Goal: Transaction & Acquisition: Purchase product/service

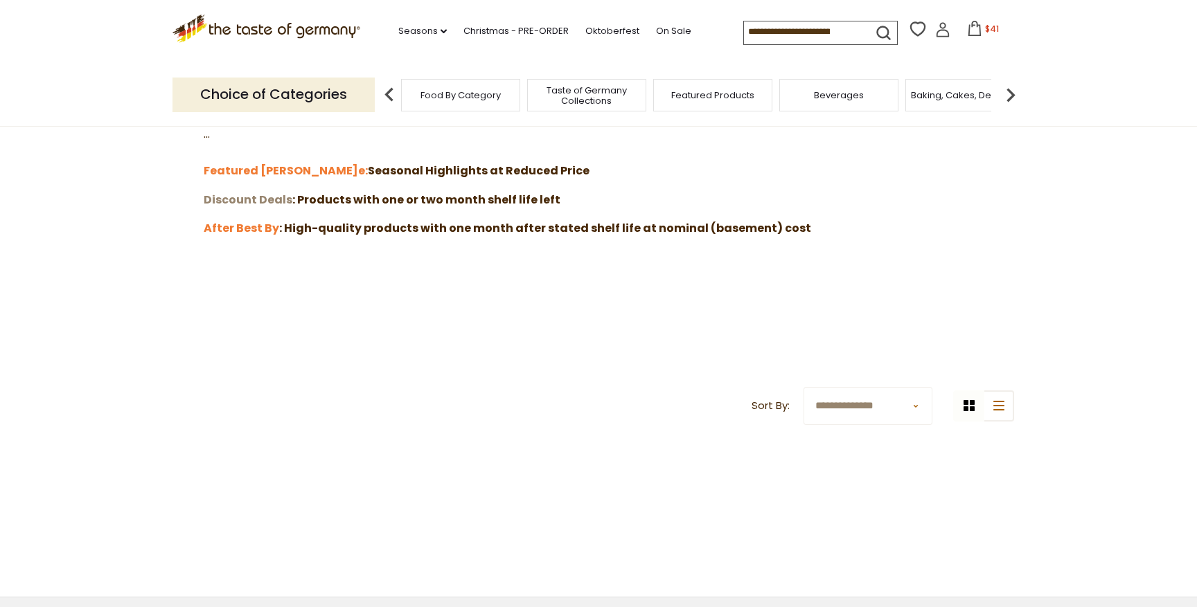
click at [259, 199] on strong "Discount Deals" at bounding box center [248, 200] width 89 height 16
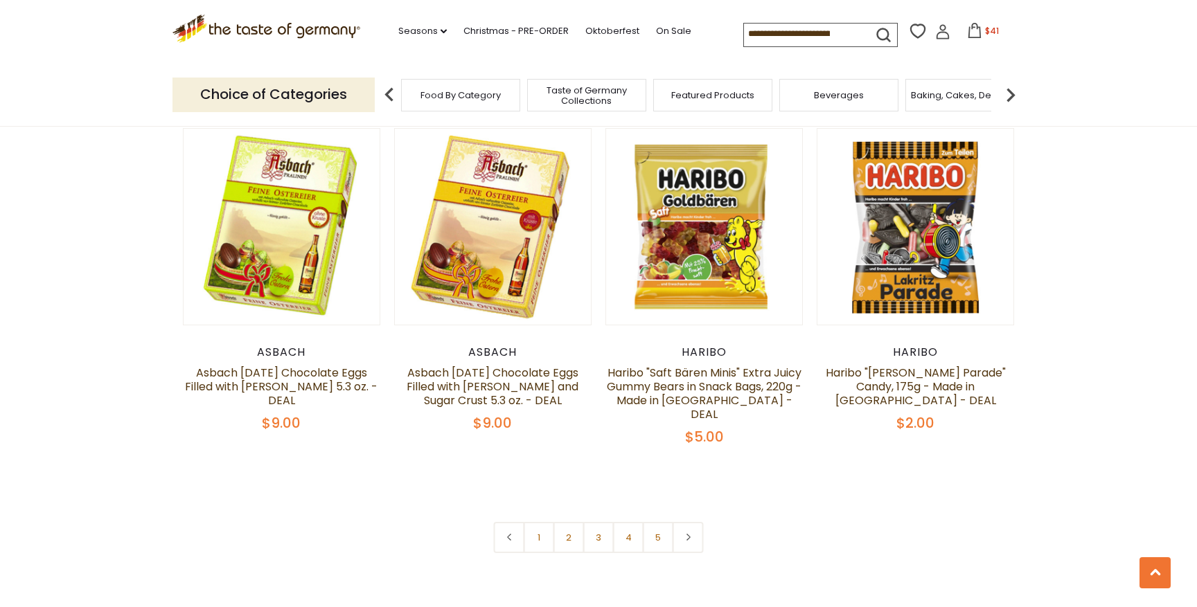
scroll to position [2987, 0]
click at [570, 521] on link "2" at bounding box center [568, 536] width 31 height 31
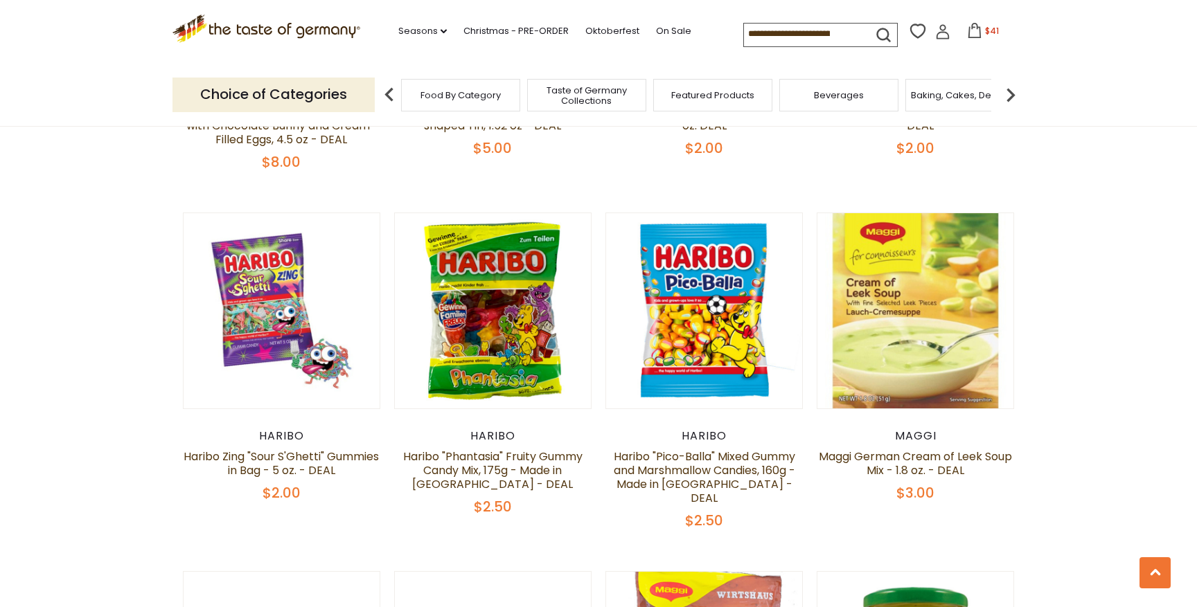
scroll to position [868, 0]
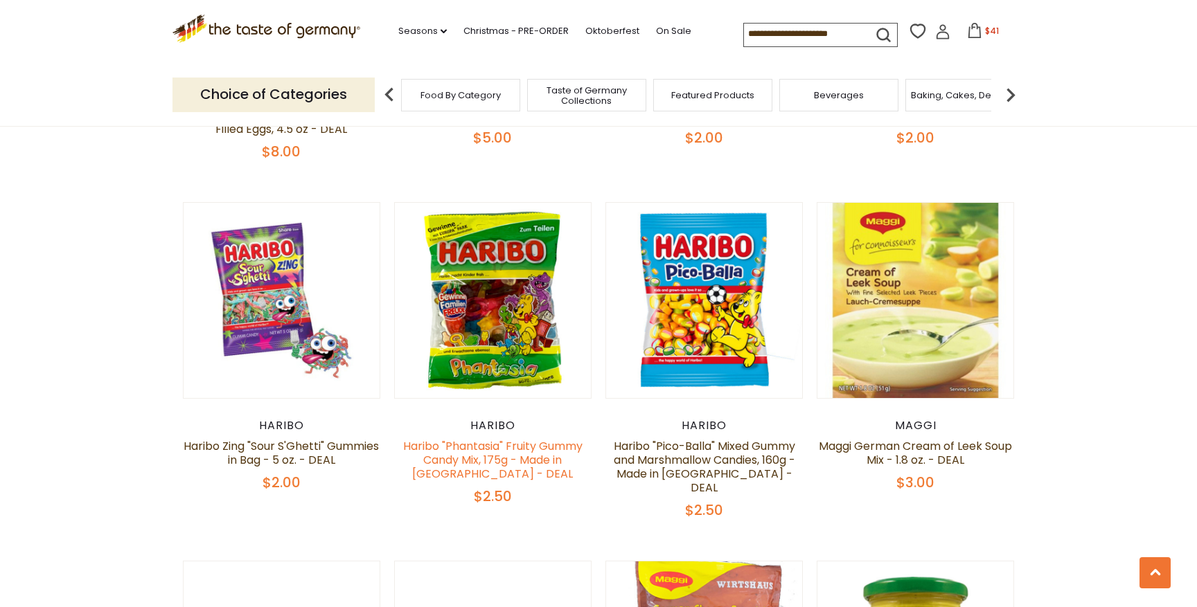
click at [492, 438] on link "Haribo "Phantasia" Fruity Gummy Candy Mix, 175g - Made in Germany - DEAL" at bounding box center [492, 460] width 179 height 44
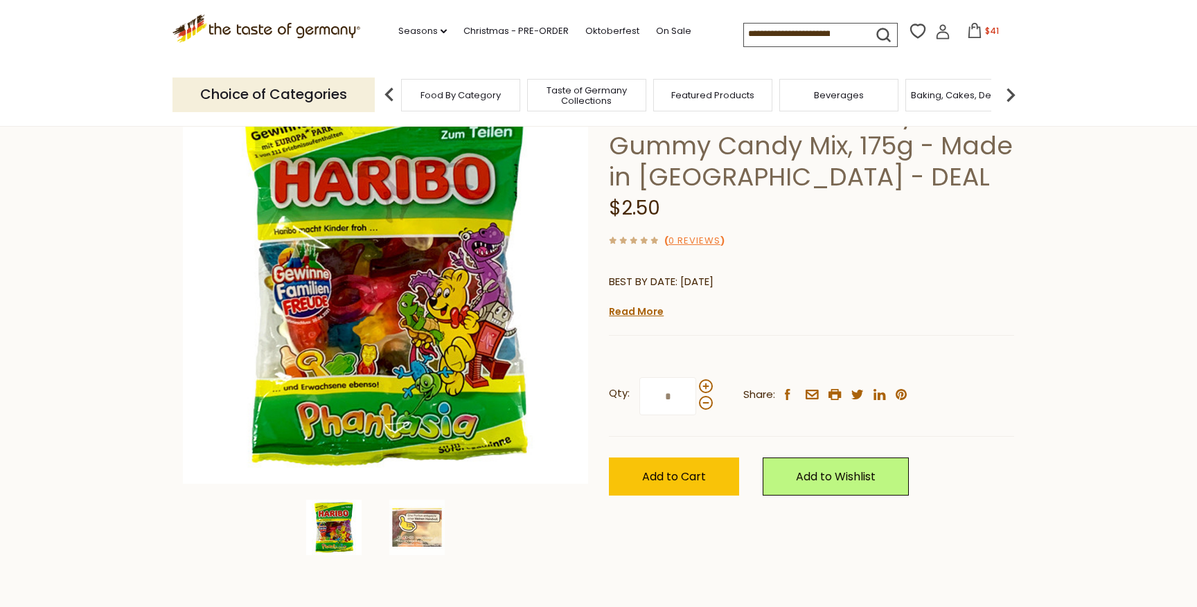
scroll to position [121, 0]
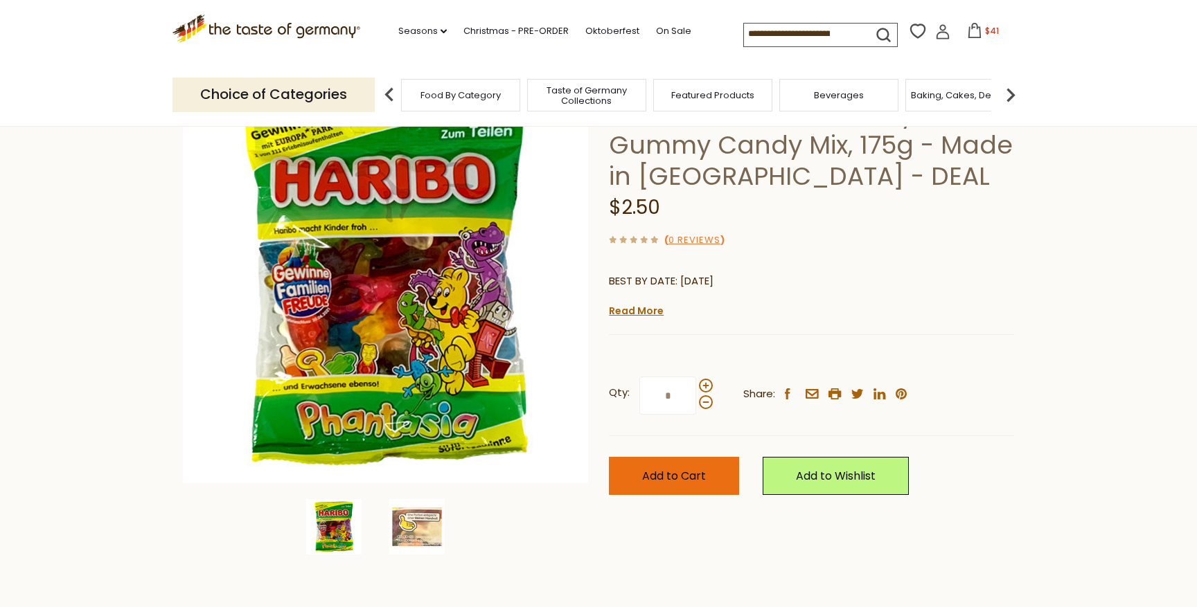
click at [683, 485] on button "Add to Cart" at bounding box center [674, 476] width 130 height 38
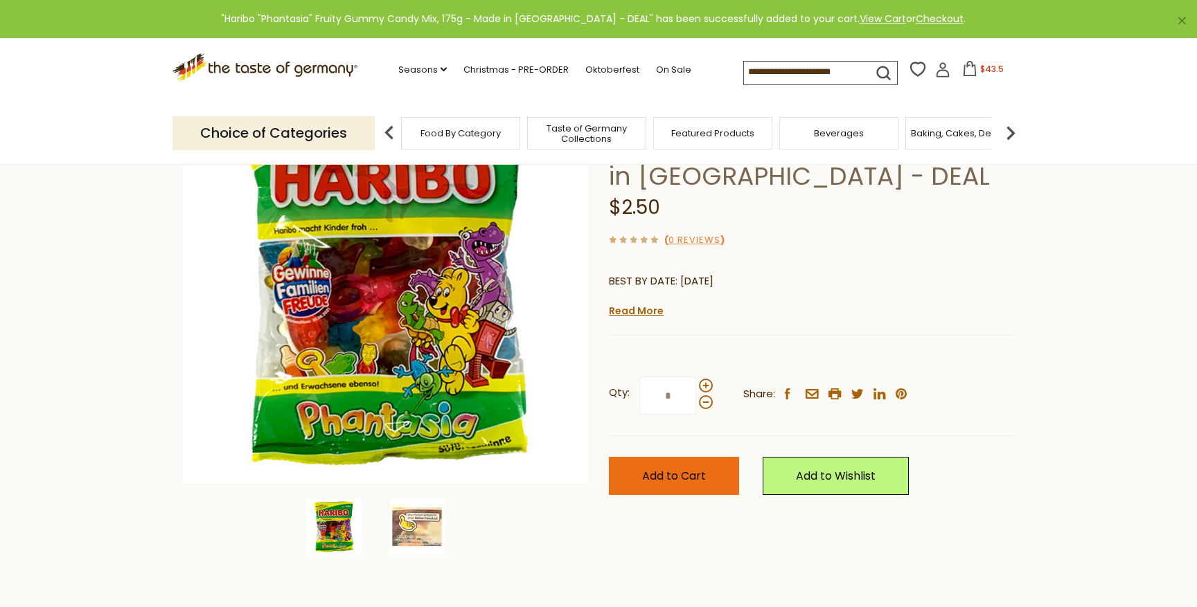
click at [682, 481] on span "Add to Cart" at bounding box center [674, 476] width 64 height 16
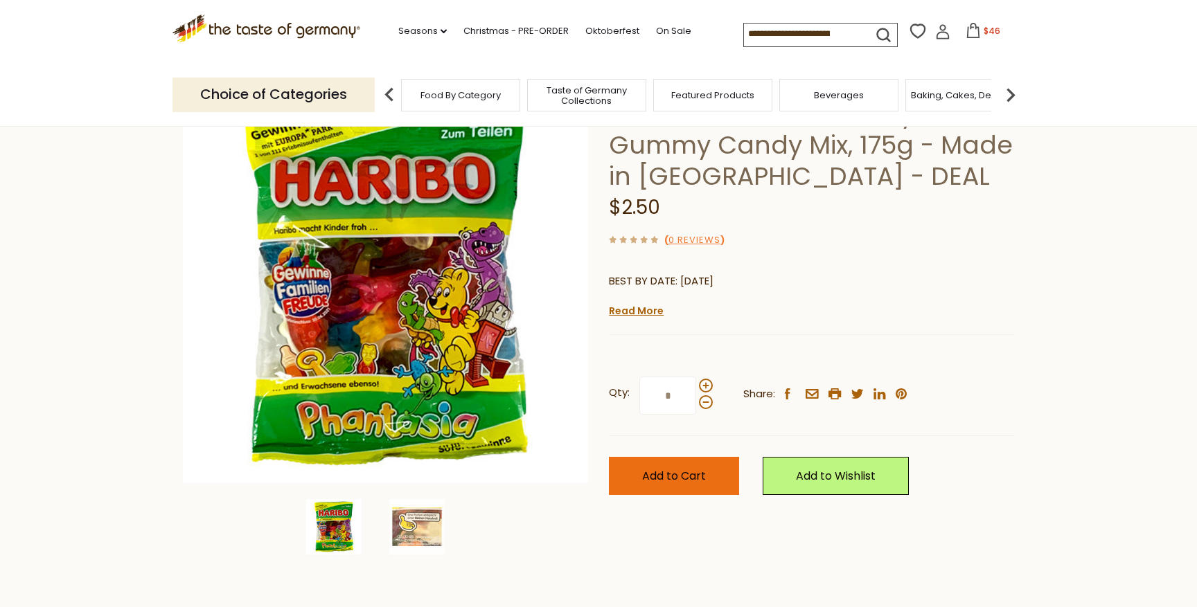
click at [682, 477] on span "Add to Cart" at bounding box center [674, 476] width 64 height 16
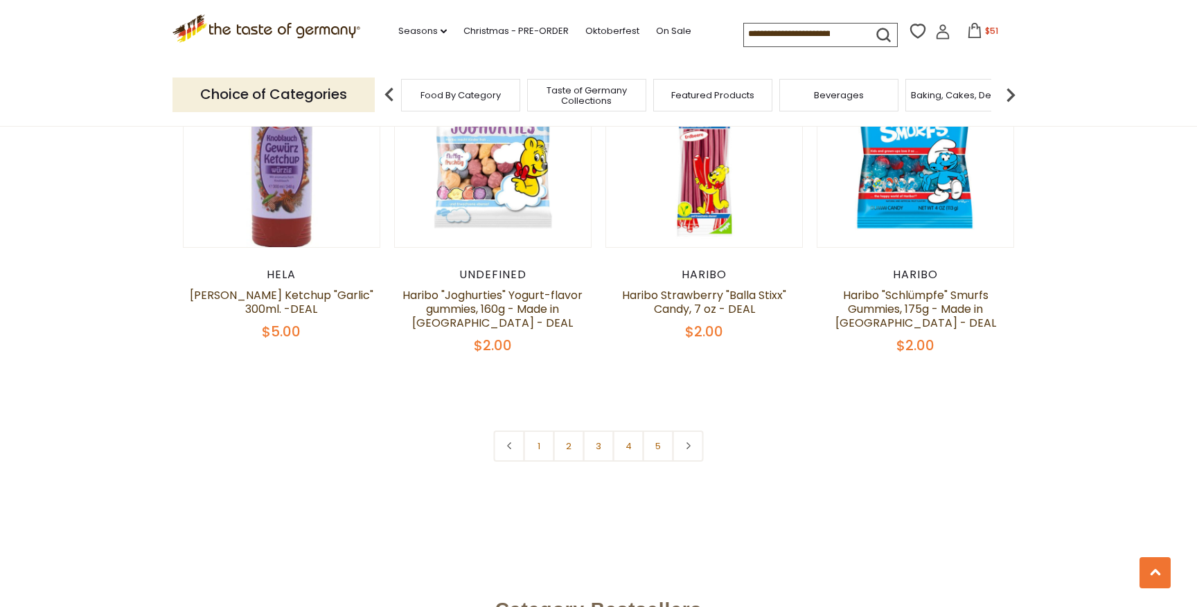
scroll to position [3124, 0]
click at [596, 430] on link "3" at bounding box center [598, 445] width 31 height 31
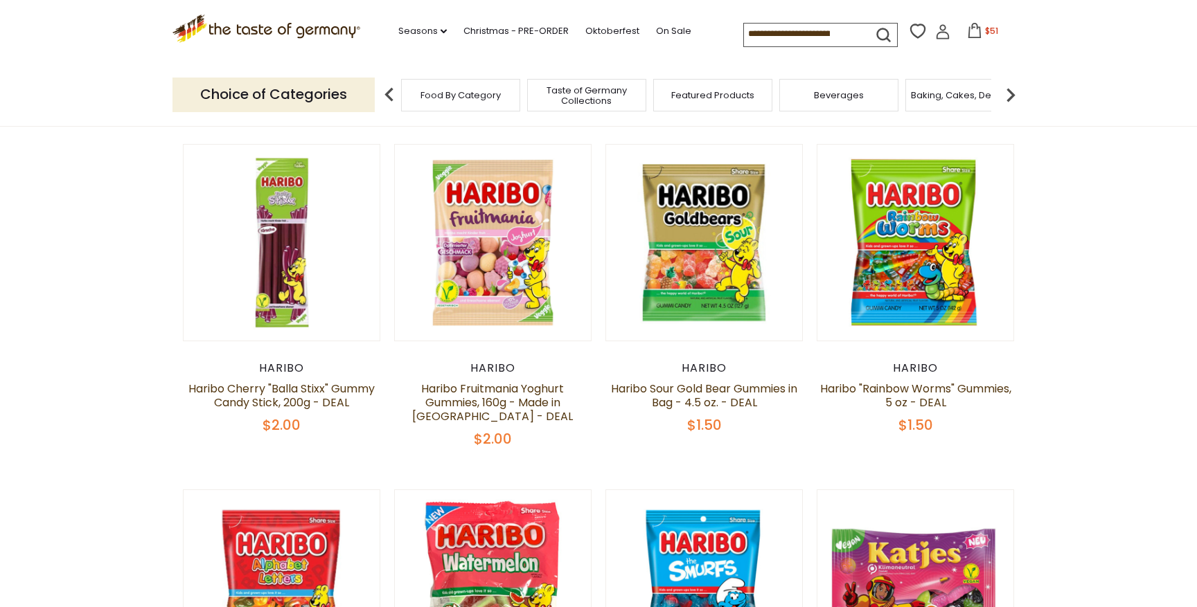
scroll to position [196, 0]
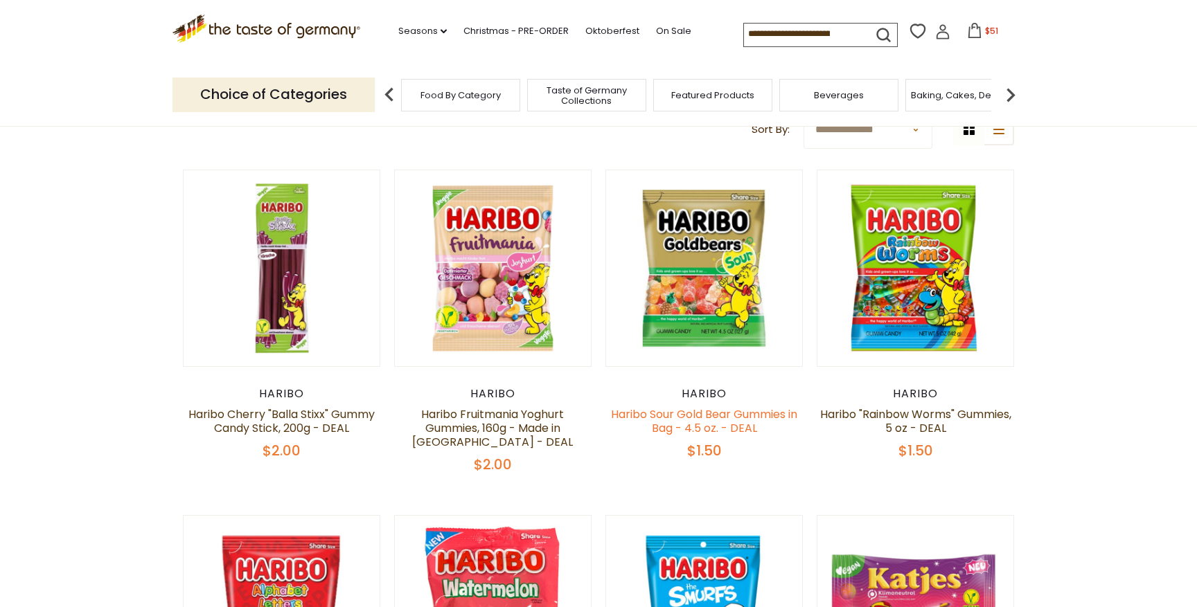
click at [716, 412] on link "Haribo Sour Gold Bear Gummies in Bag - 4.5 oz. - DEAL" at bounding box center [704, 421] width 186 height 30
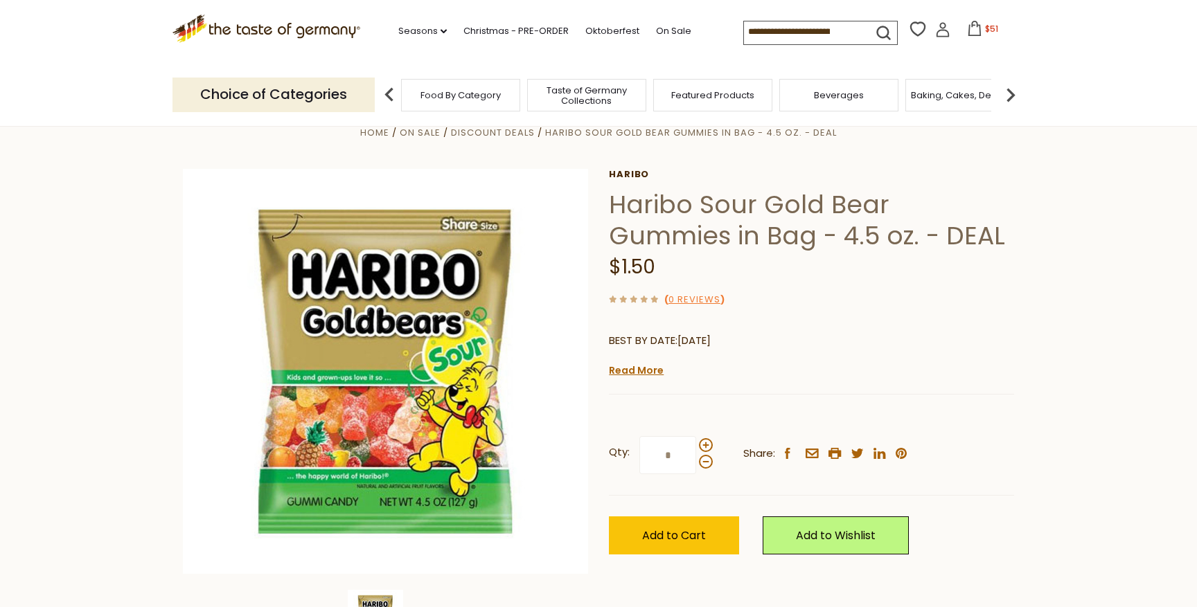
scroll to position [42, 0]
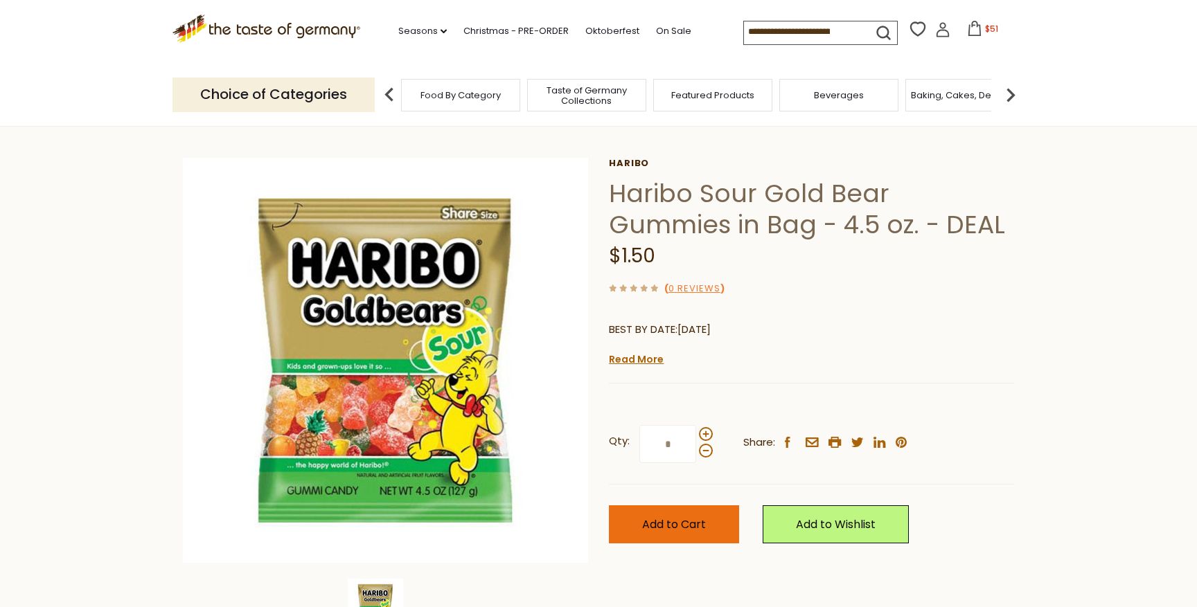
click at [685, 527] on span "Add to Cart" at bounding box center [674, 525] width 64 height 16
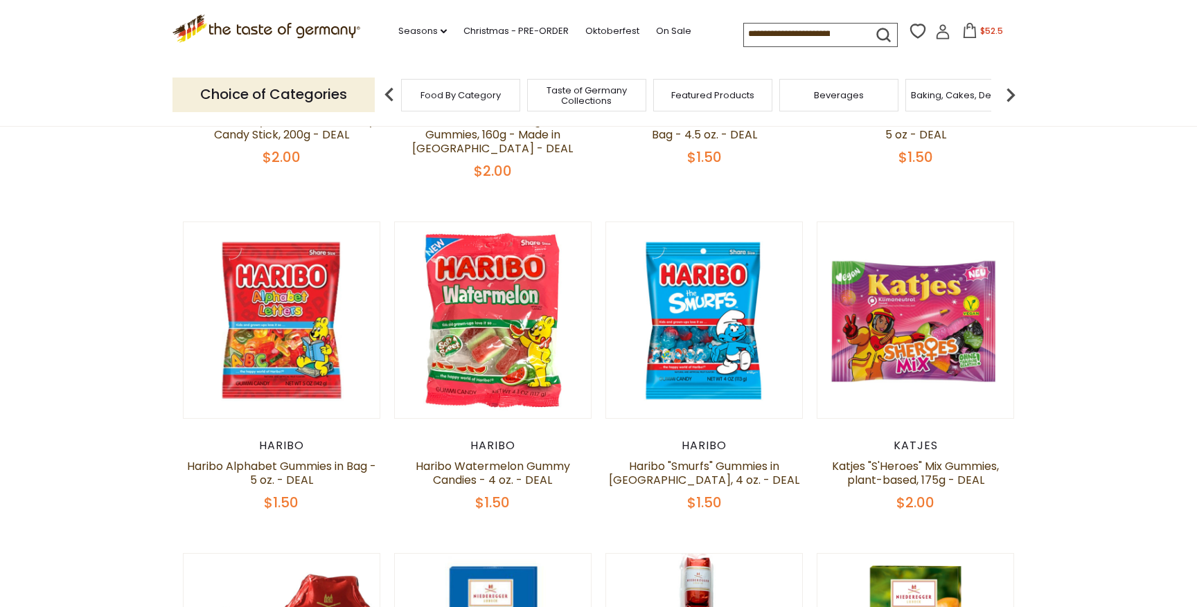
scroll to position [490, 0]
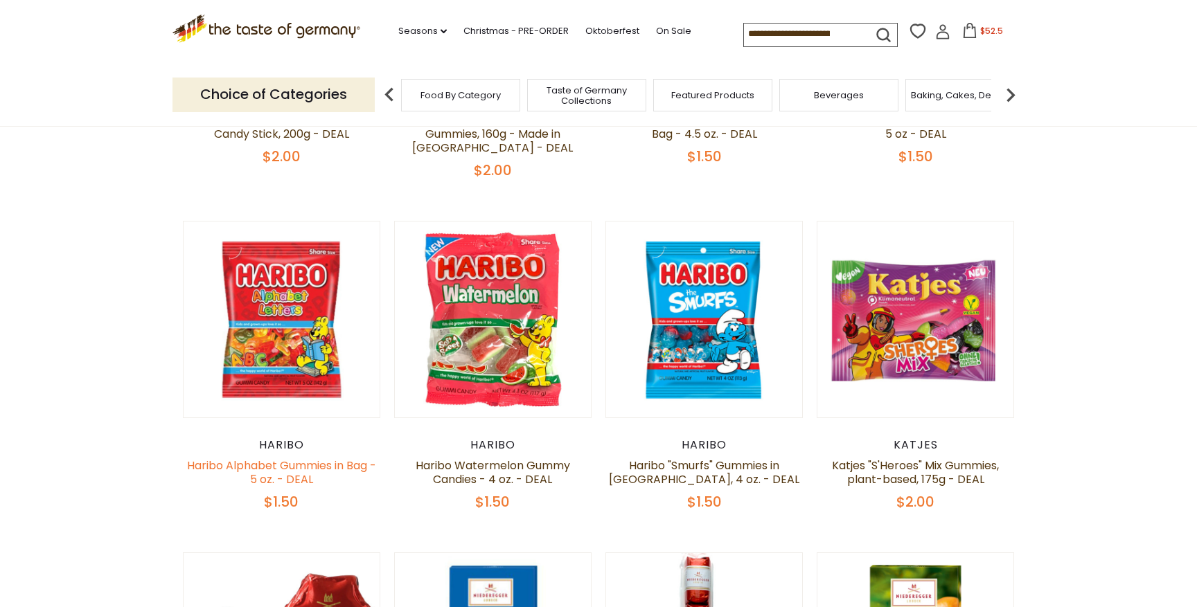
click at [279, 468] on link "Haribo Alphabet Gummies in Bag - 5 oz. - DEAL" at bounding box center [281, 473] width 189 height 30
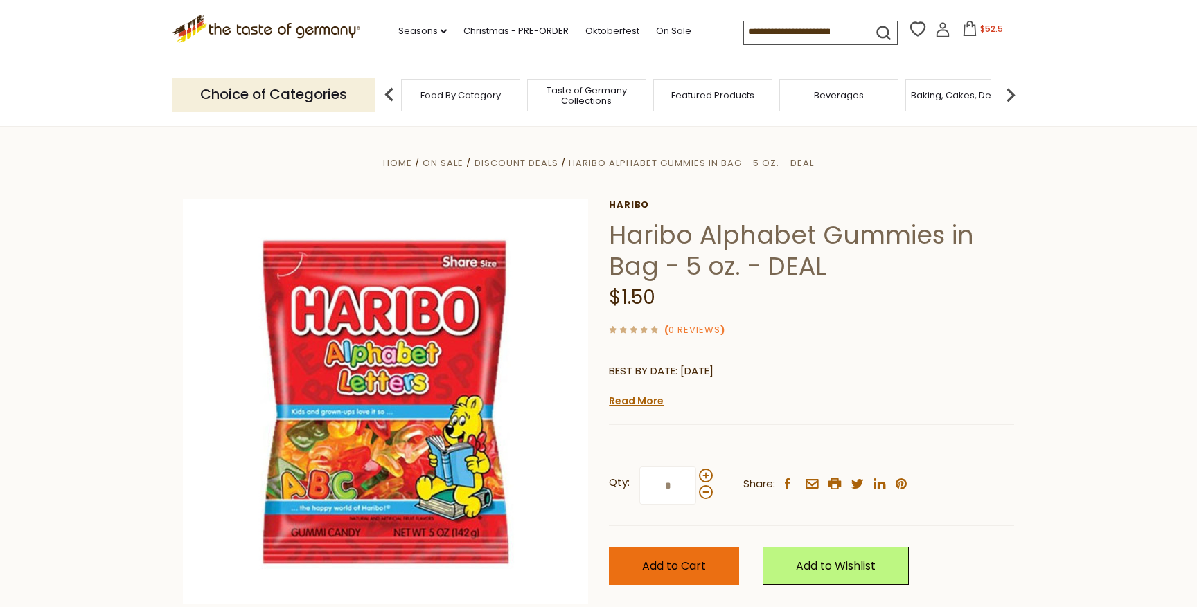
click at [699, 568] on span "Add to Cart" at bounding box center [674, 566] width 64 height 16
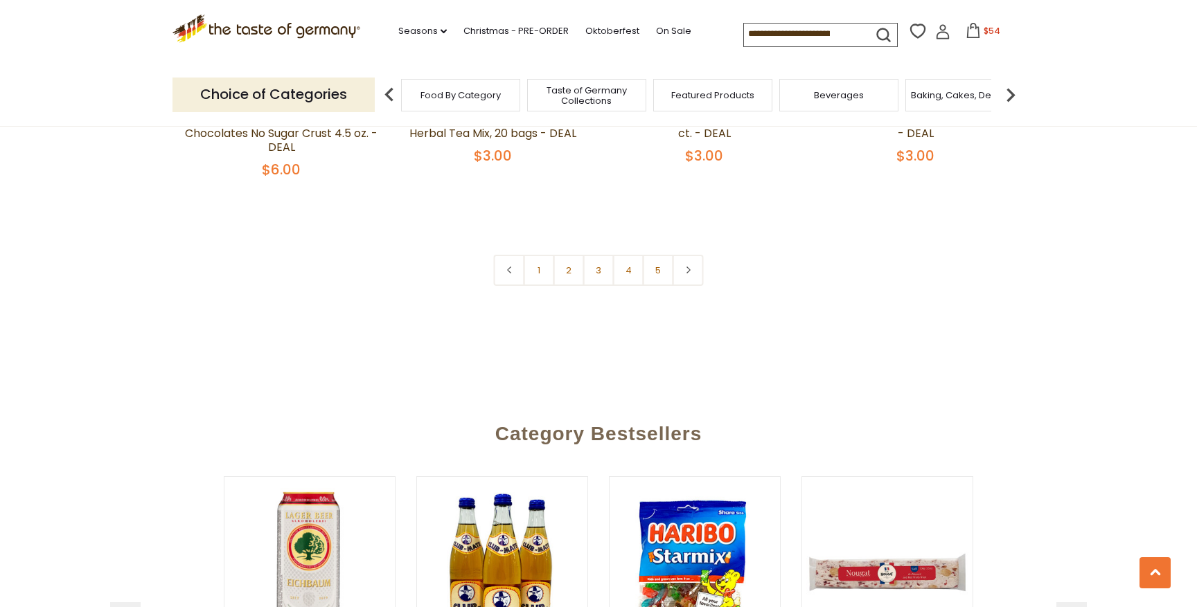
scroll to position [3244, 0]
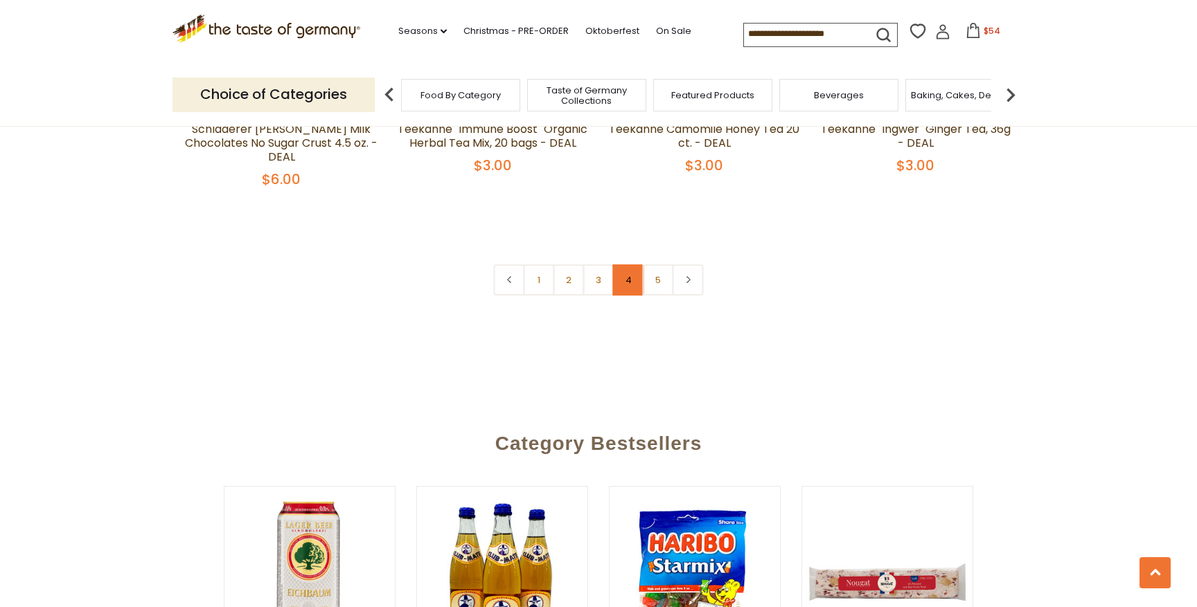
click at [626, 265] on link "4" at bounding box center [628, 280] width 31 height 31
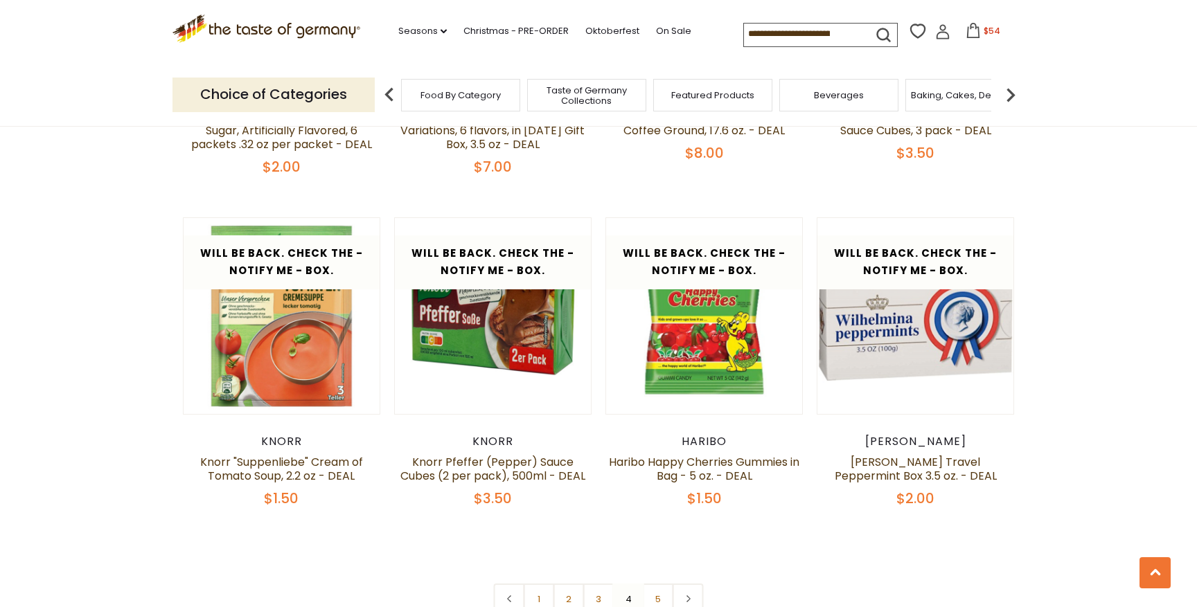
scroll to position [2908, 0]
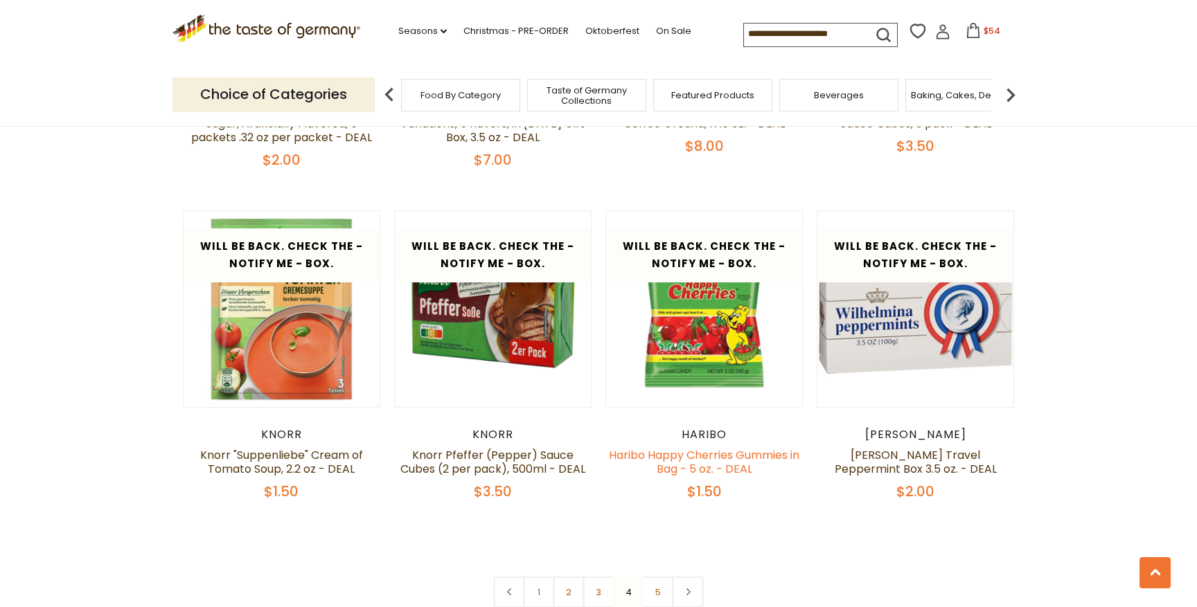
click at [714, 447] on link "Haribo Happy Cherries Gummies in Bag - 5 oz. - DEAL" at bounding box center [704, 462] width 190 height 30
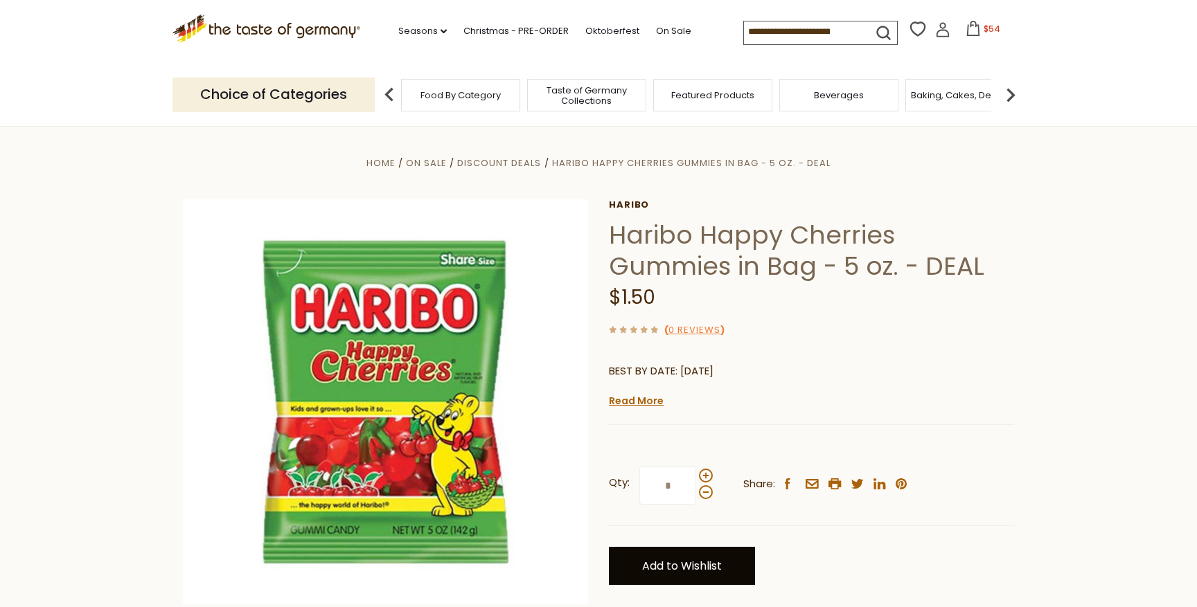
click at [697, 569] on link "Add to Wishlist" at bounding box center [682, 566] width 146 height 38
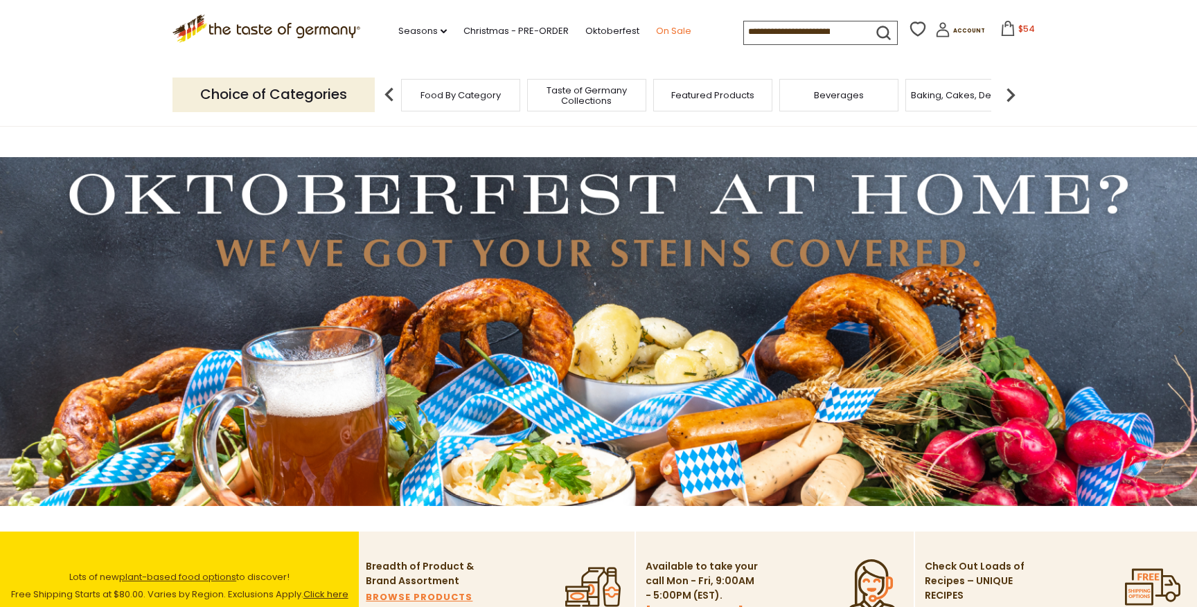
click at [675, 33] on link "On Sale" at bounding box center [673, 31] width 35 height 15
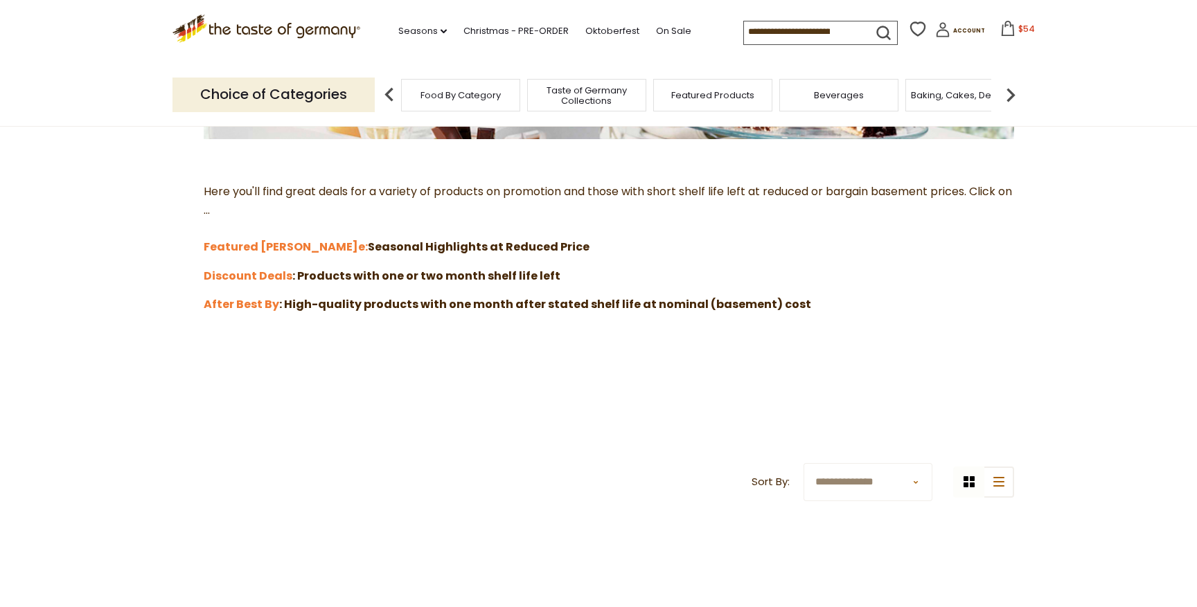
scroll to position [359, 0]
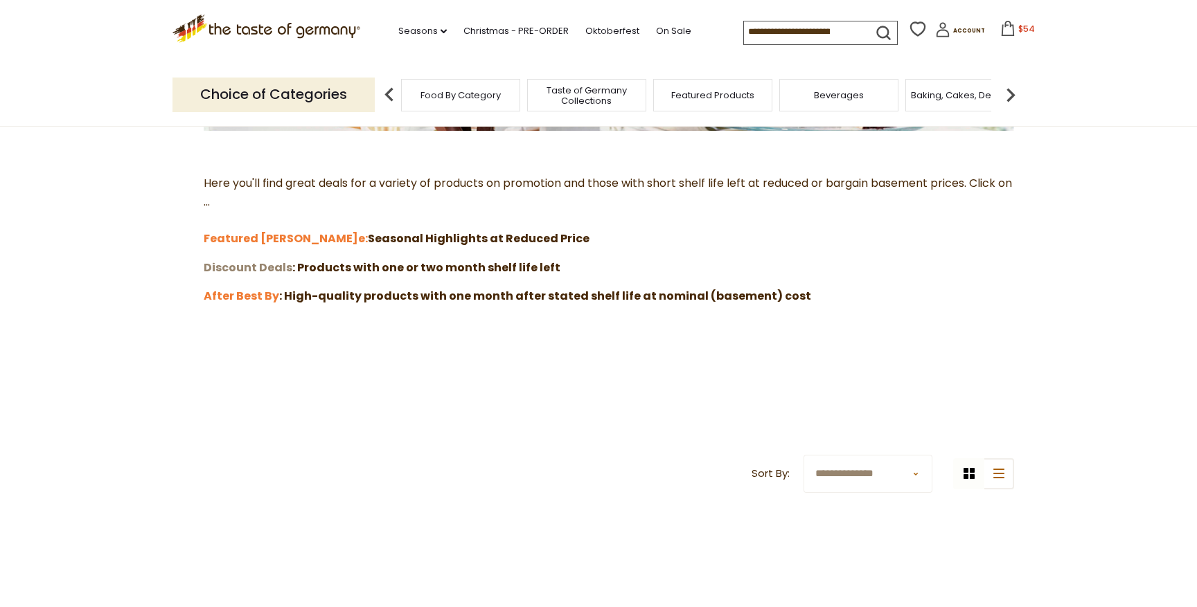
click at [254, 270] on strong "Discount Deals" at bounding box center [248, 268] width 89 height 16
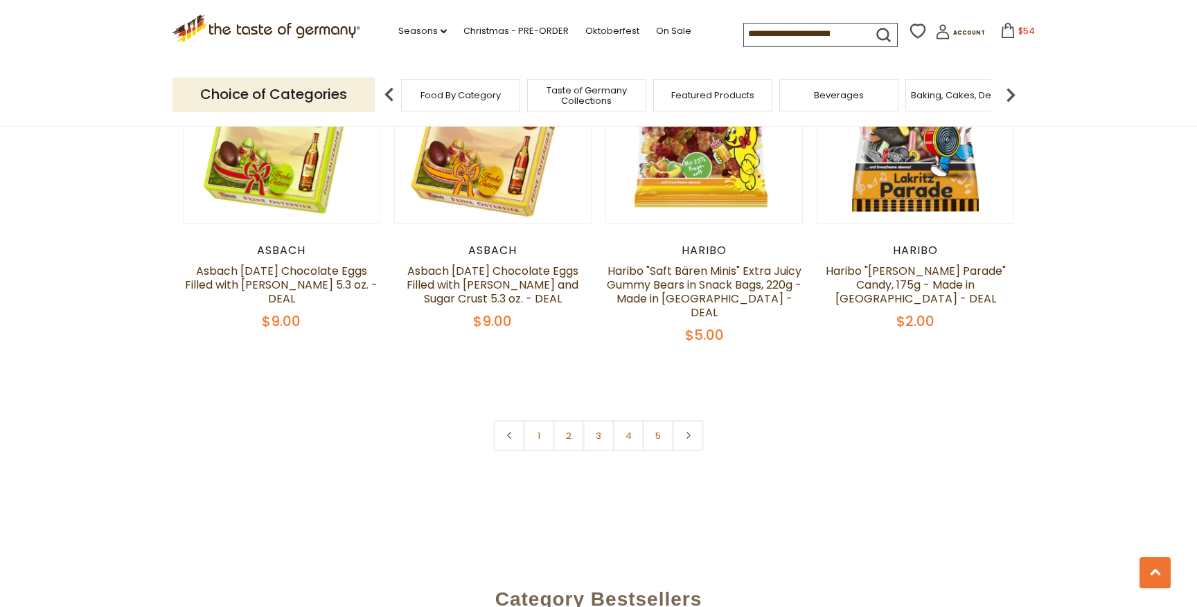
scroll to position [3120, 0]
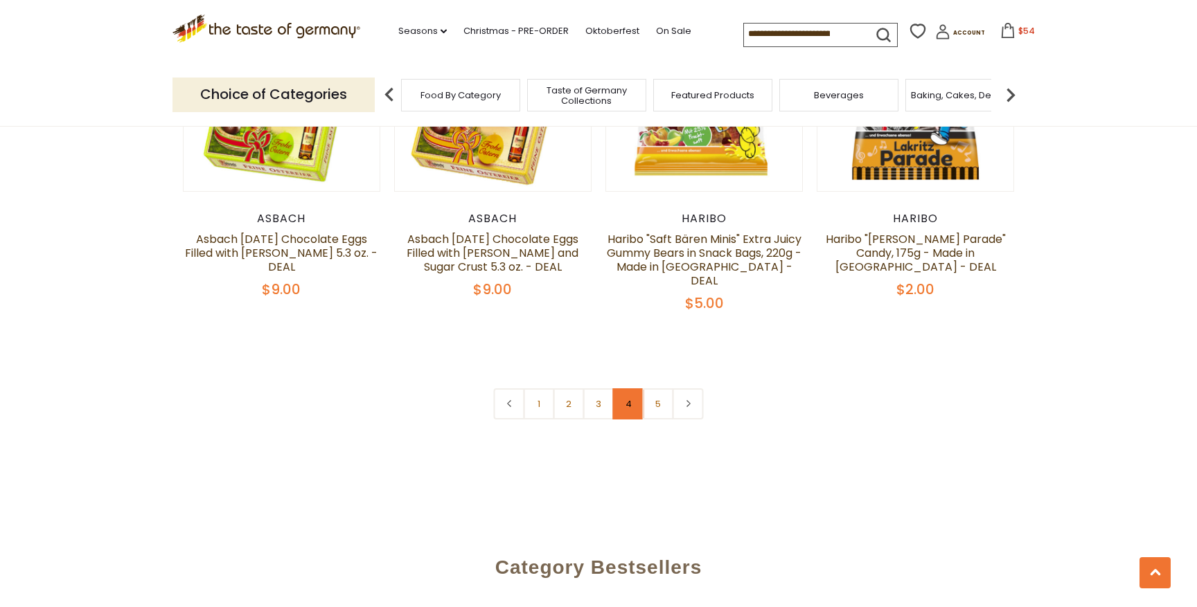
click at [627, 388] on link "4" at bounding box center [628, 403] width 31 height 31
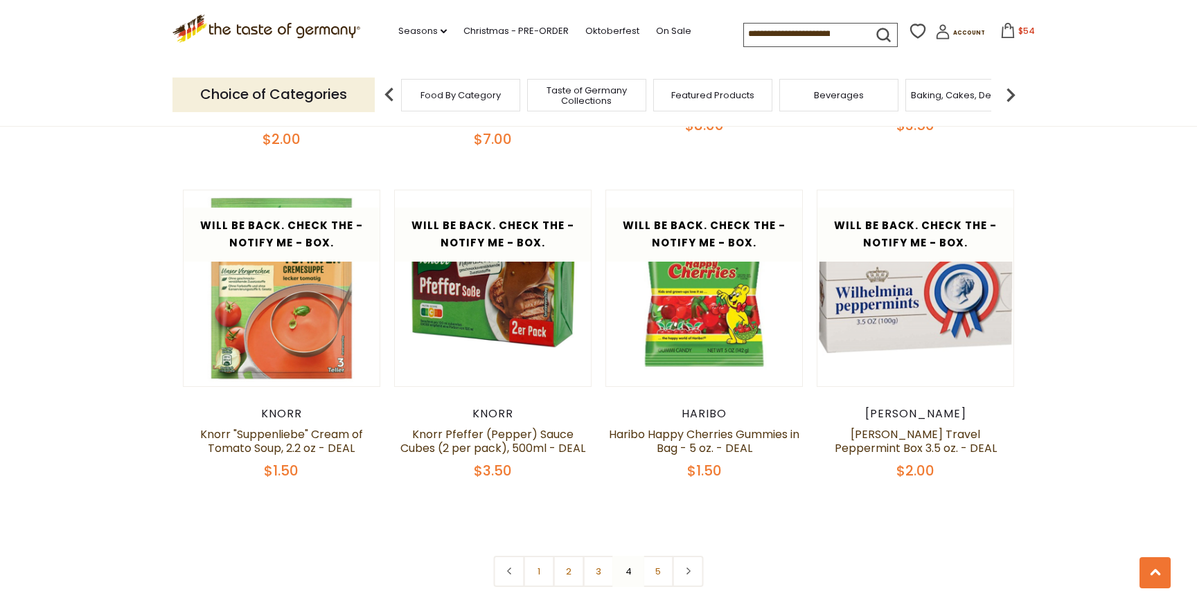
scroll to position [2934, 0]
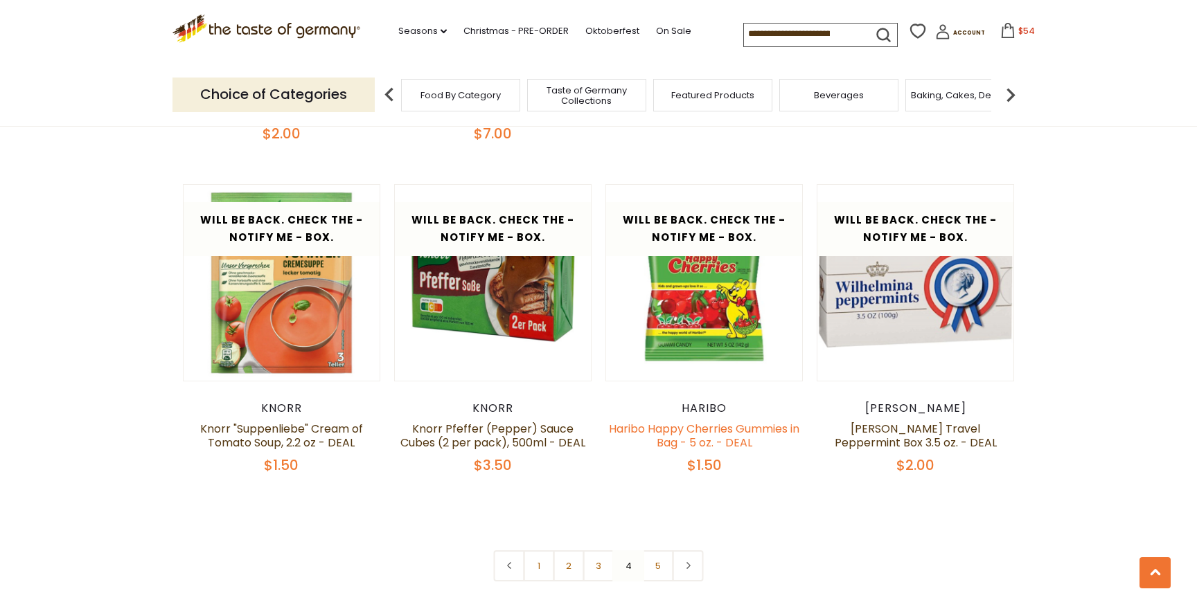
click at [720, 421] on link "Haribo Happy Cherries Gummies in Bag - 5 oz. - DEAL" at bounding box center [704, 436] width 190 height 30
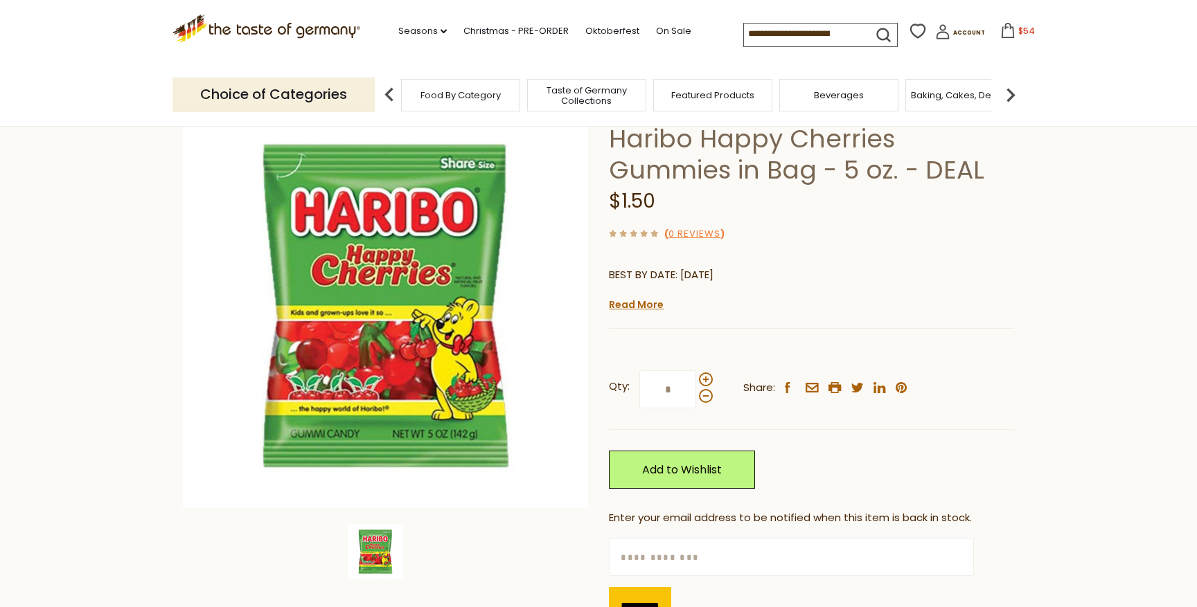
scroll to position [106, 0]
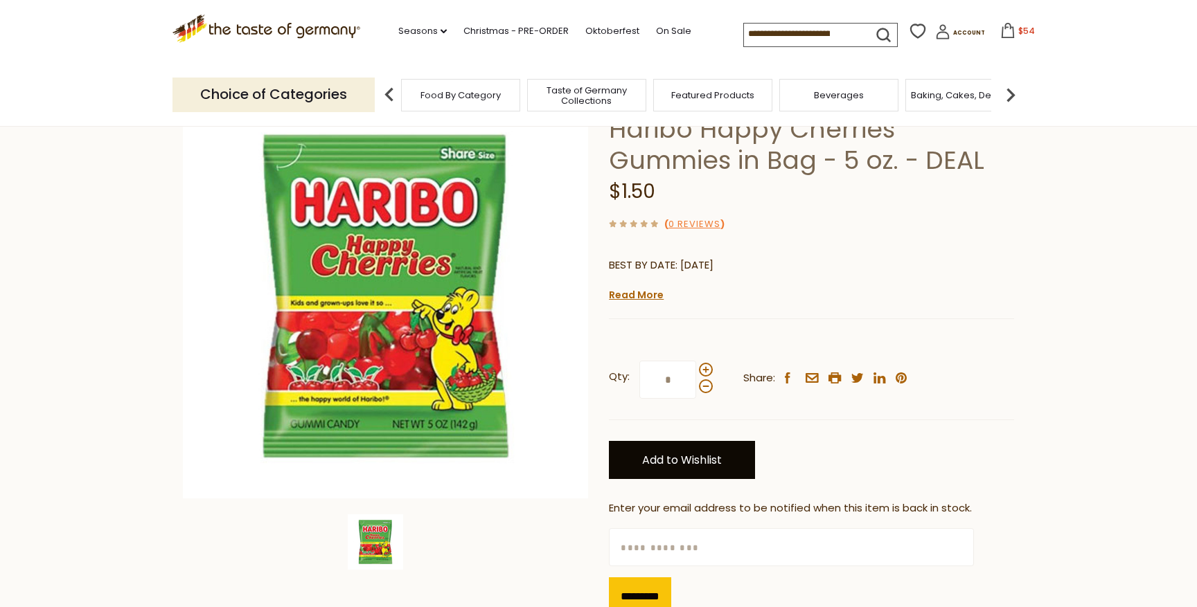
click at [674, 465] on link "Add to Wishlist" at bounding box center [682, 460] width 146 height 38
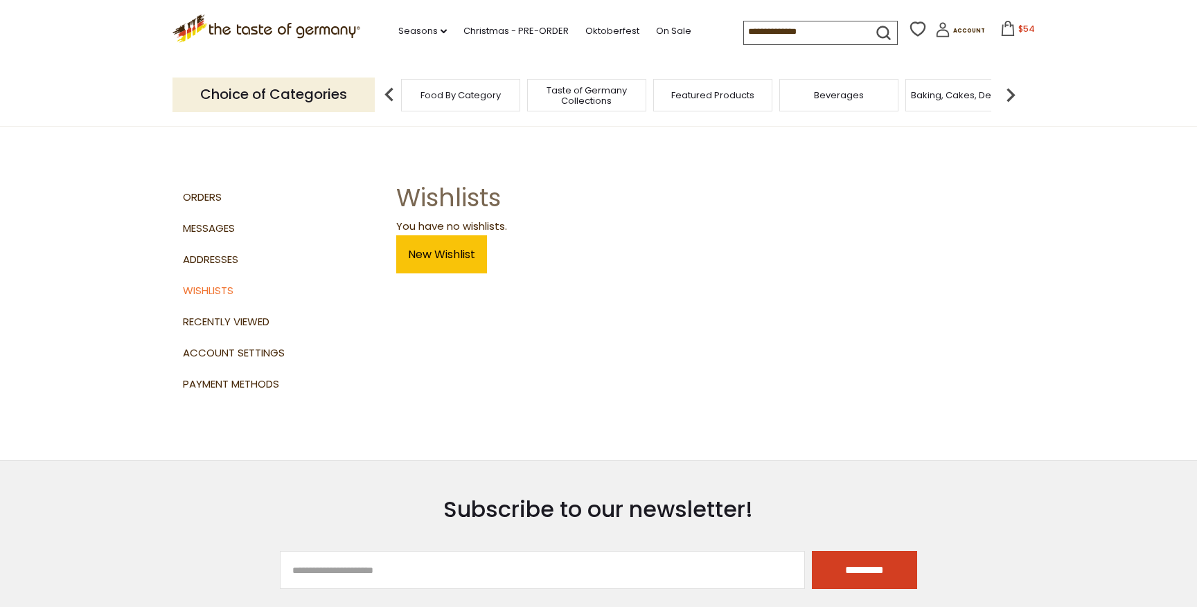
scroll to position [1, 0]
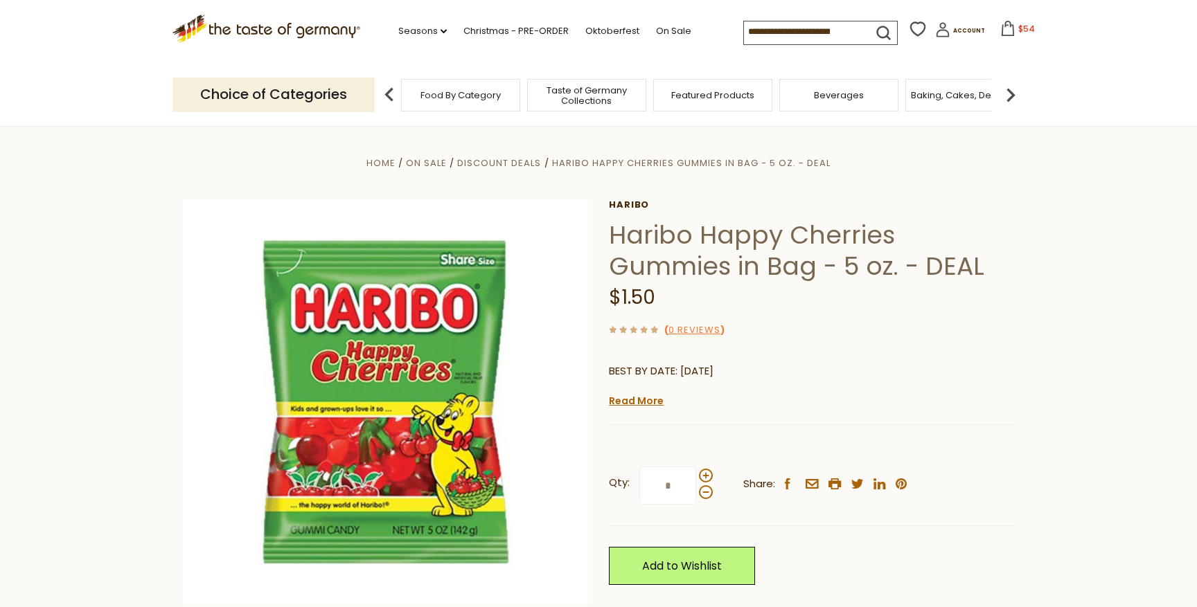
click at [1021, 30] on span "$54" at bounding box center [1026, 29] width 17 height 12
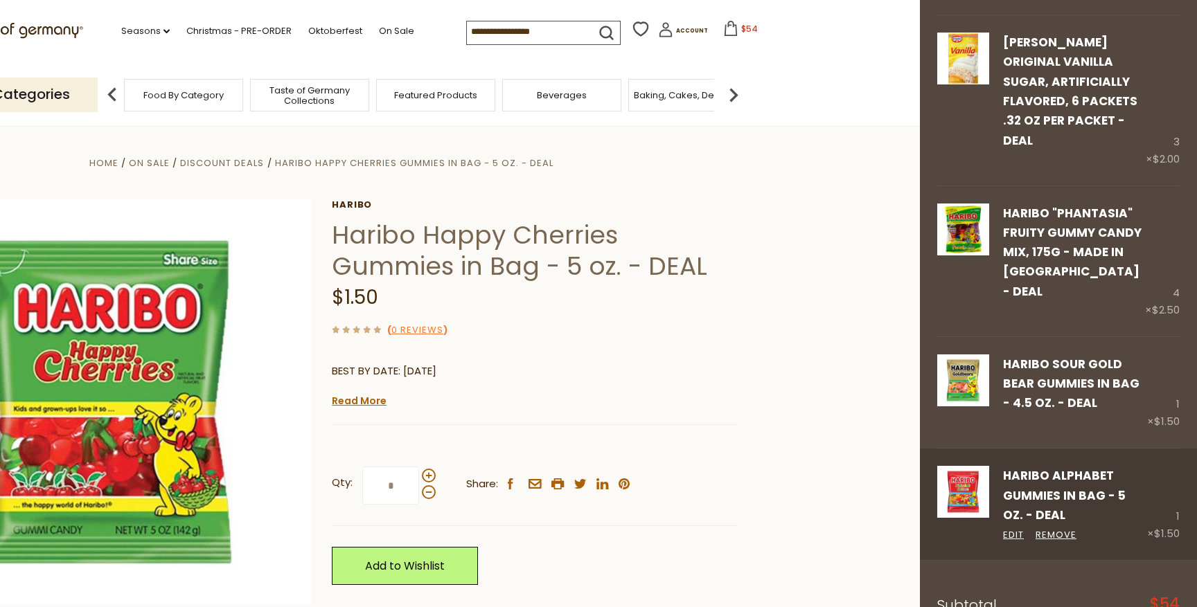
scroll to position [788, 0]
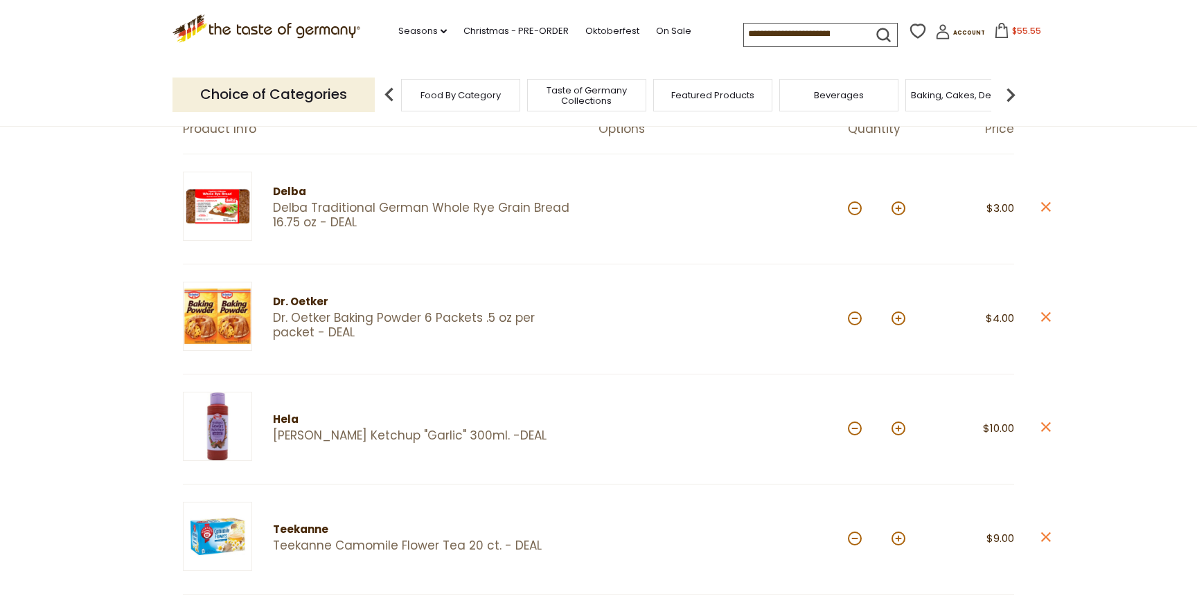
scroll to position [154, 0]
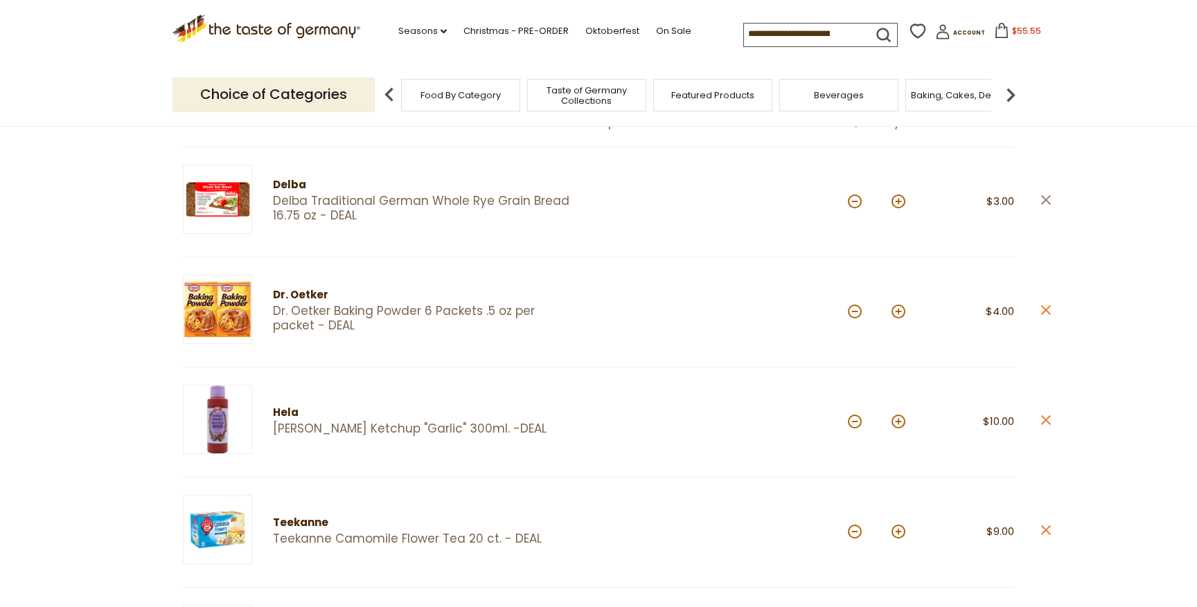
click at [1047, 199] on icon "close" at bounding box center [1045, 200] width 10 height 10
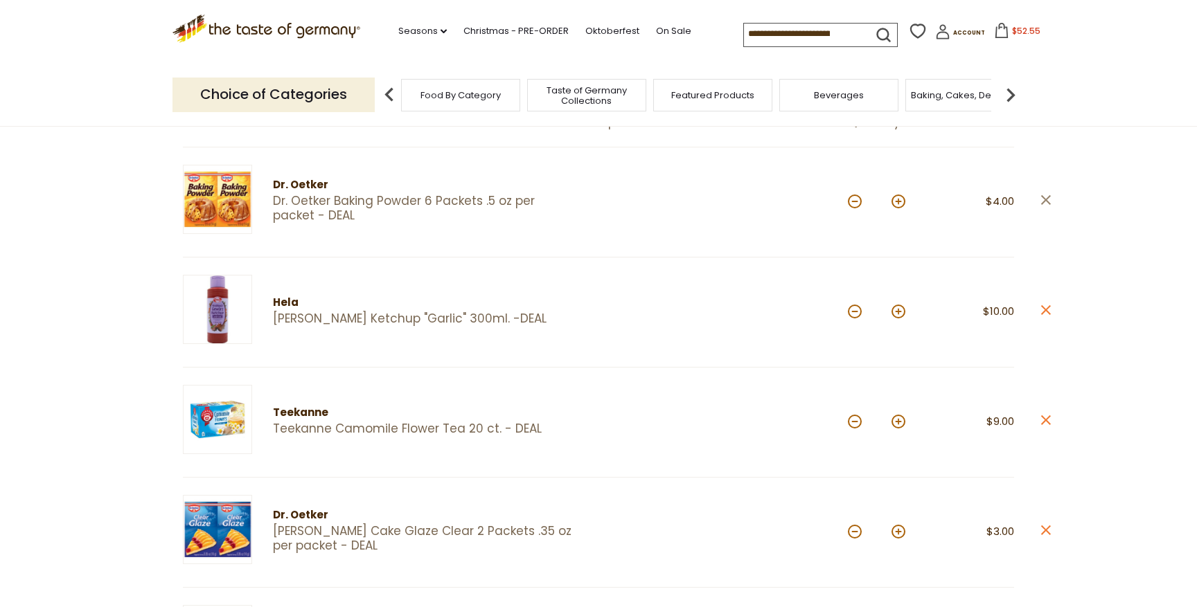
click at [1045, 197] on icon "close" at bounding box center [1045, 200] width 10 height 10
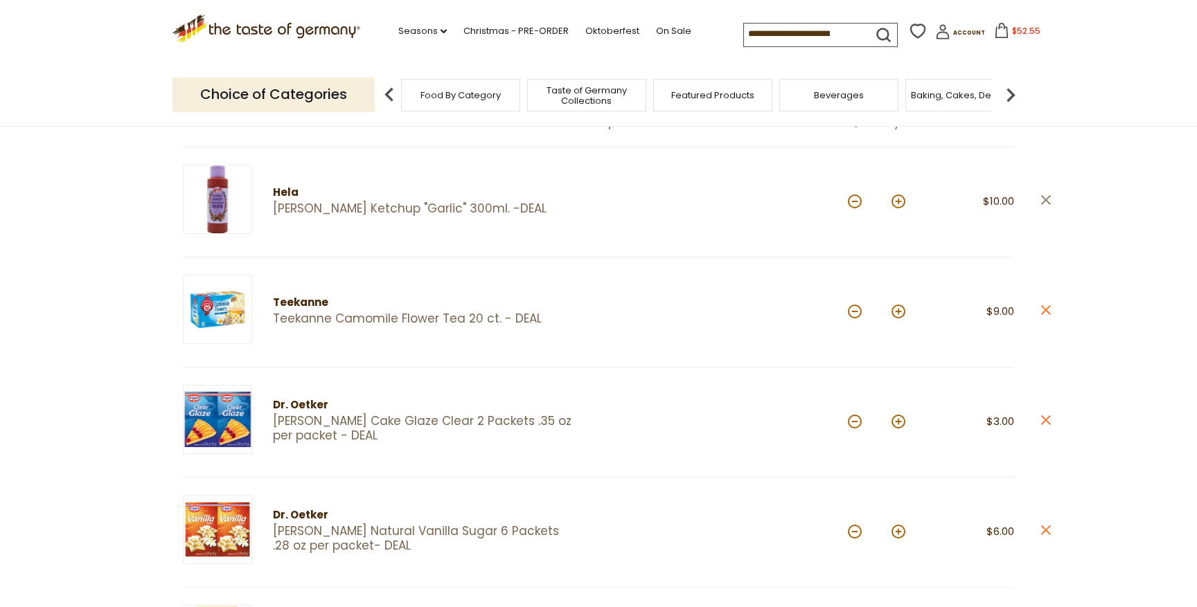
click at [1044, 199] on icon at bounding box center [1046, 200] width 10 height 10
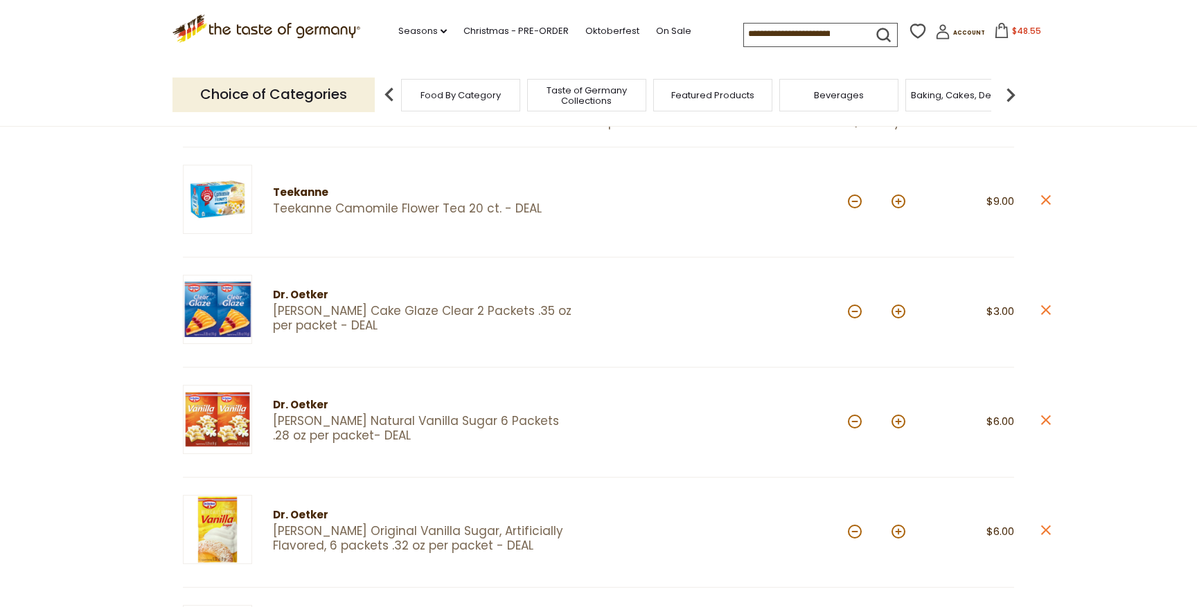
click at [1046, 202] on icon "close" at bounding box center [1045, 200] width 10 height 10
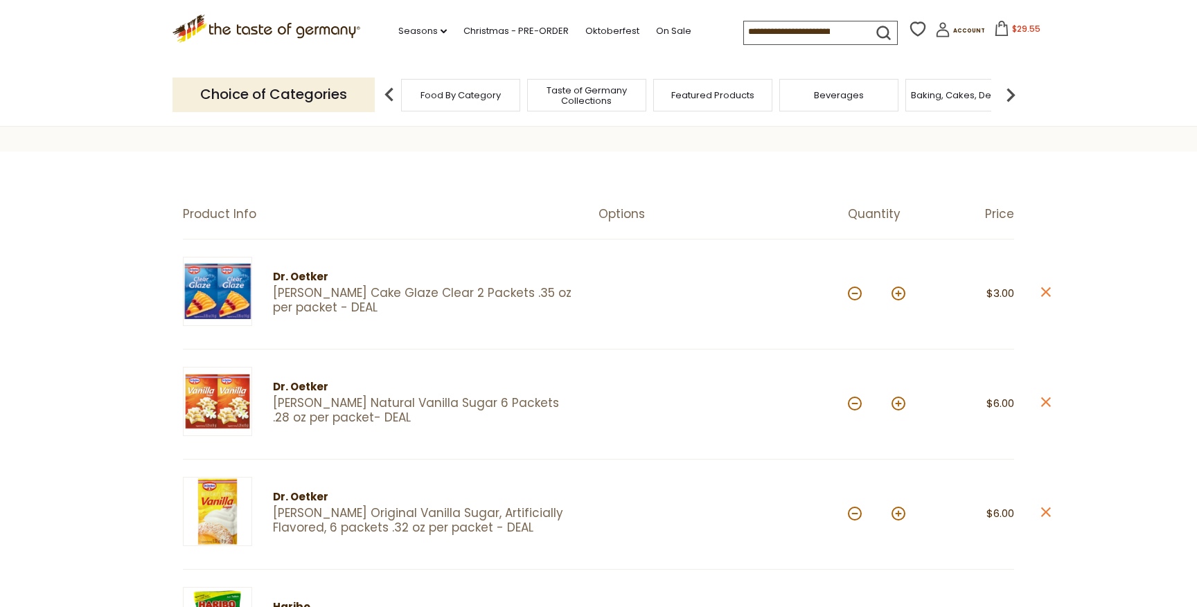
scroll to position [59, 0]
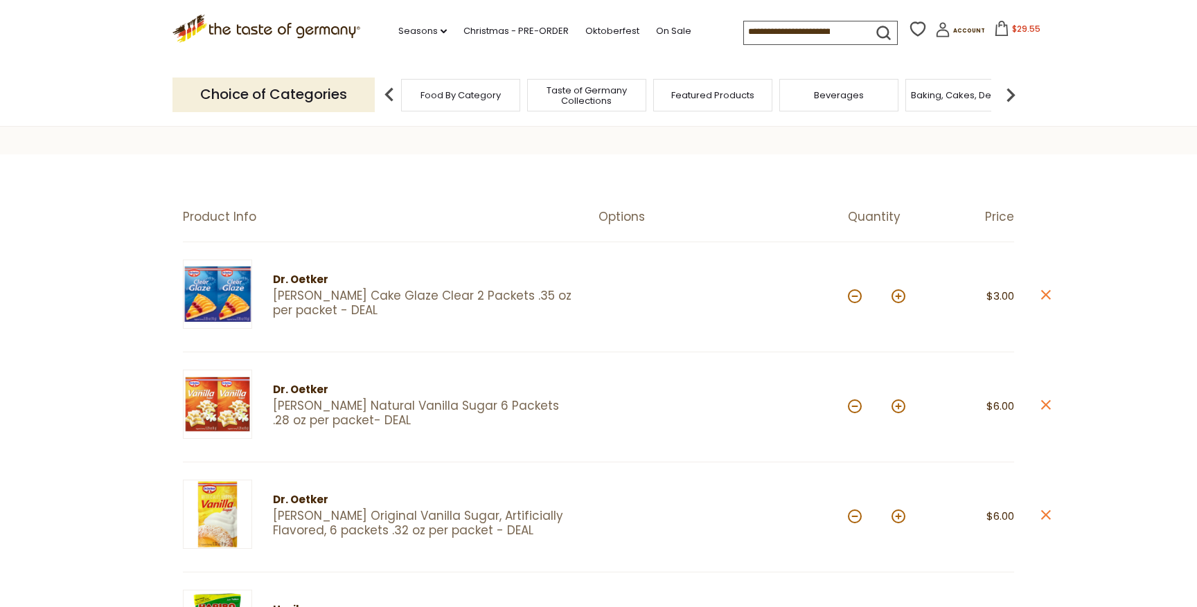
click at [1044, 293] on icon at bounding box center [1046, 295] width 10 height 10
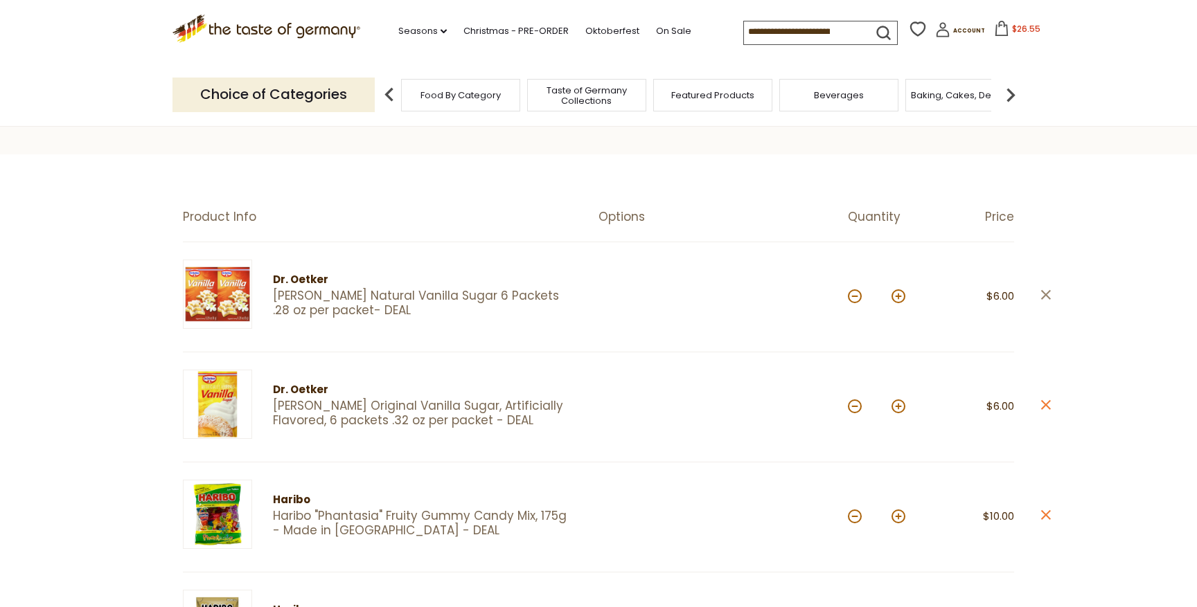
click at [1044, 292] on icon "close" at bounding box center [1045, 294] width 10 height 10
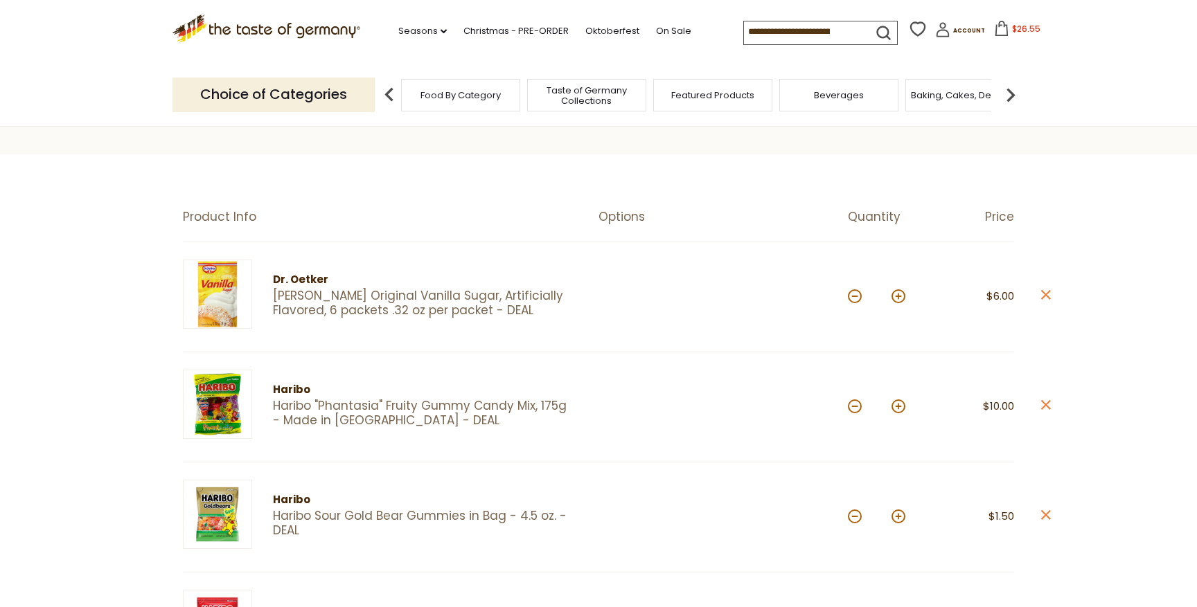
click at [1044, 292] on icon "close" at bounding box center [1045, 294] width 10 height 10
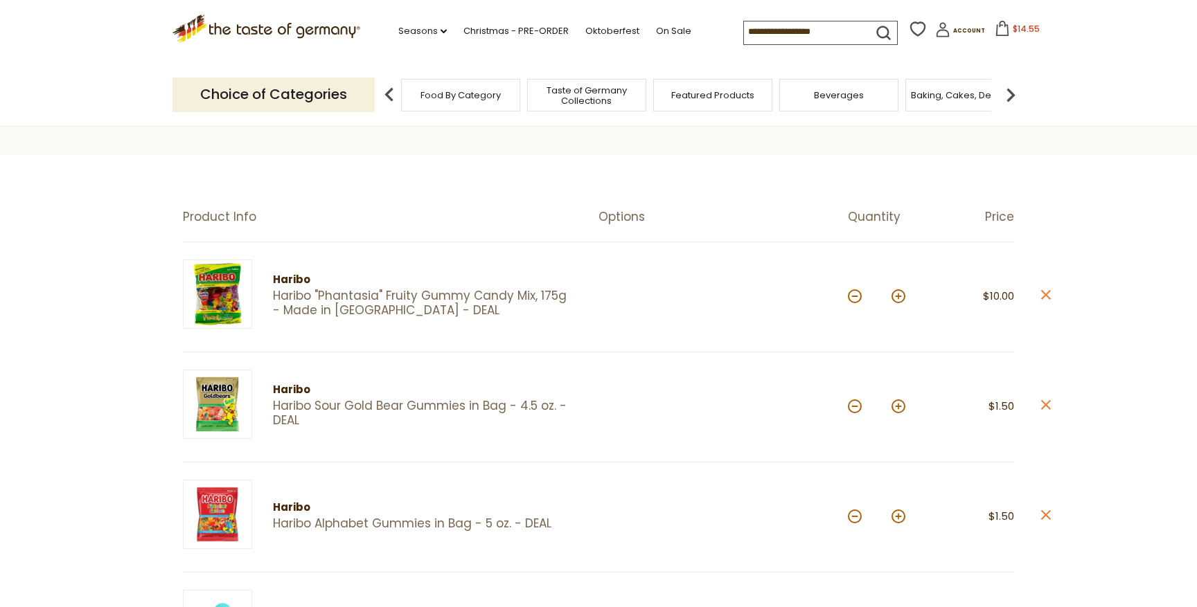
click at [1046, 294] on icon at bounding box center [1046, 295] width 10 height 10
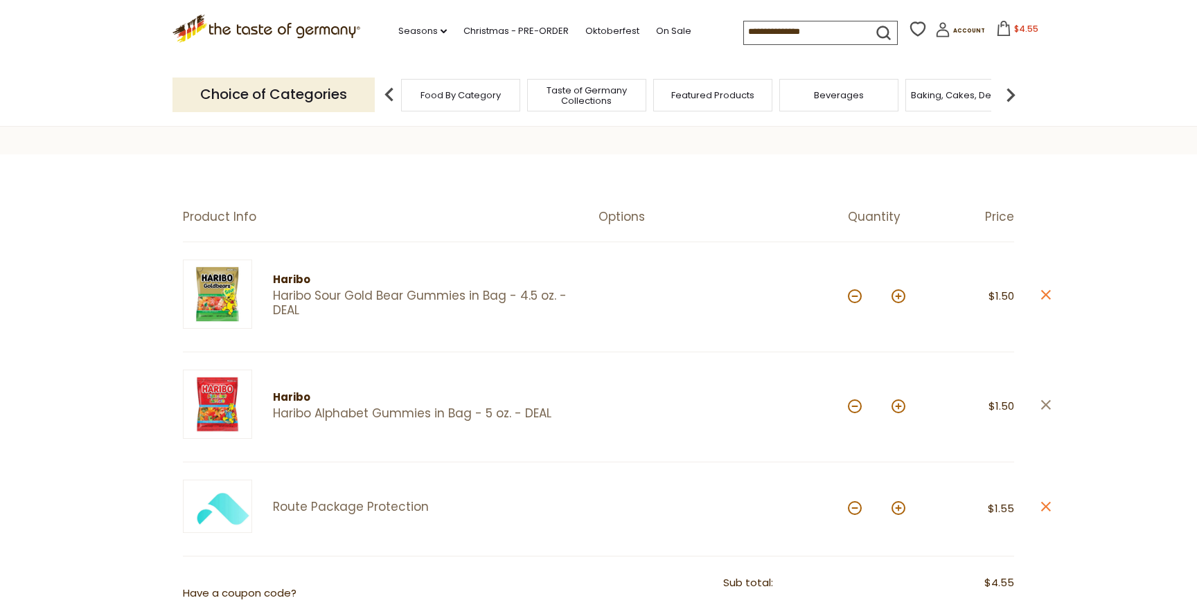
click at [1044, 403] on icon at bounding box center [1046, 405] width 10 height 10
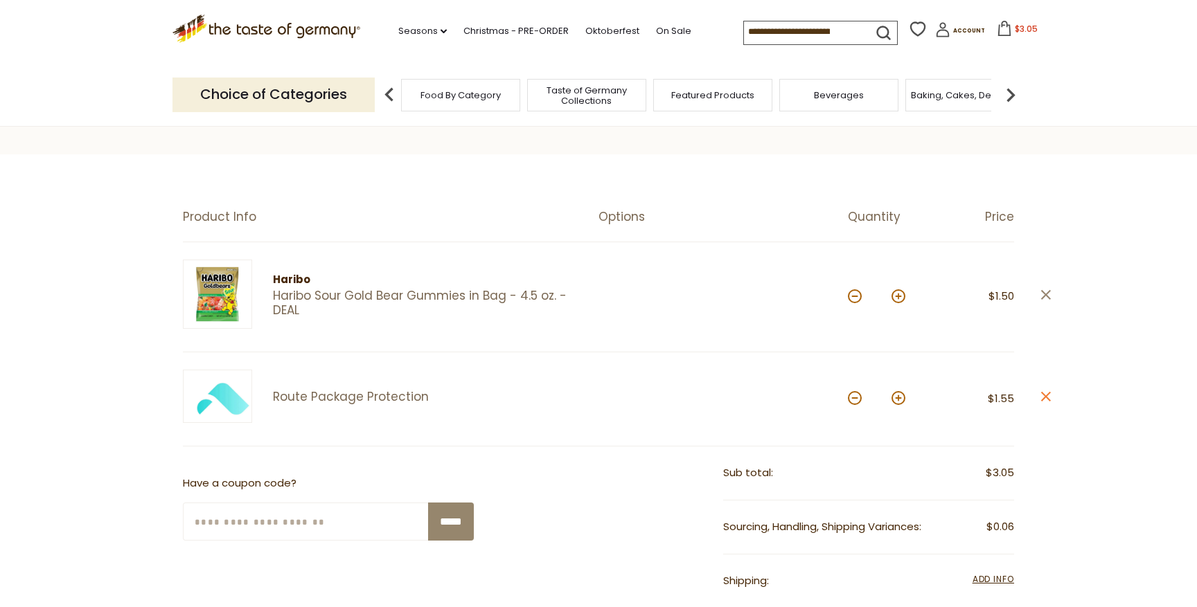
click at [1046, 292] on icon "close" at bounding box center [1045, 294] width 10 height 10
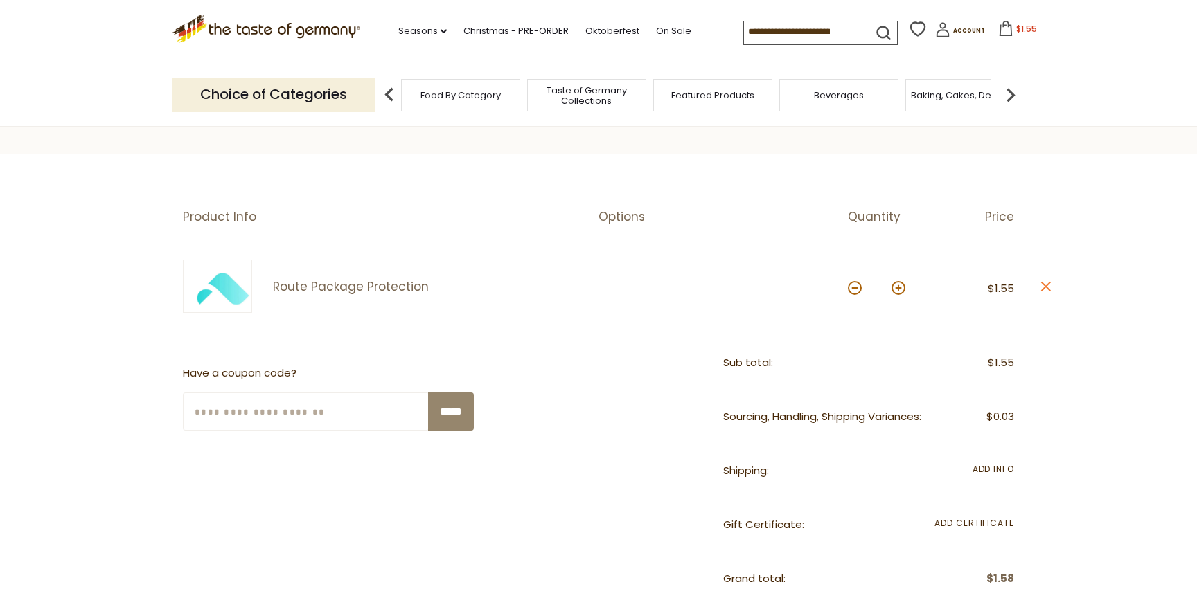
click at [1046, 288] on icon at bounding box center [1046, 287] width 10 height 10
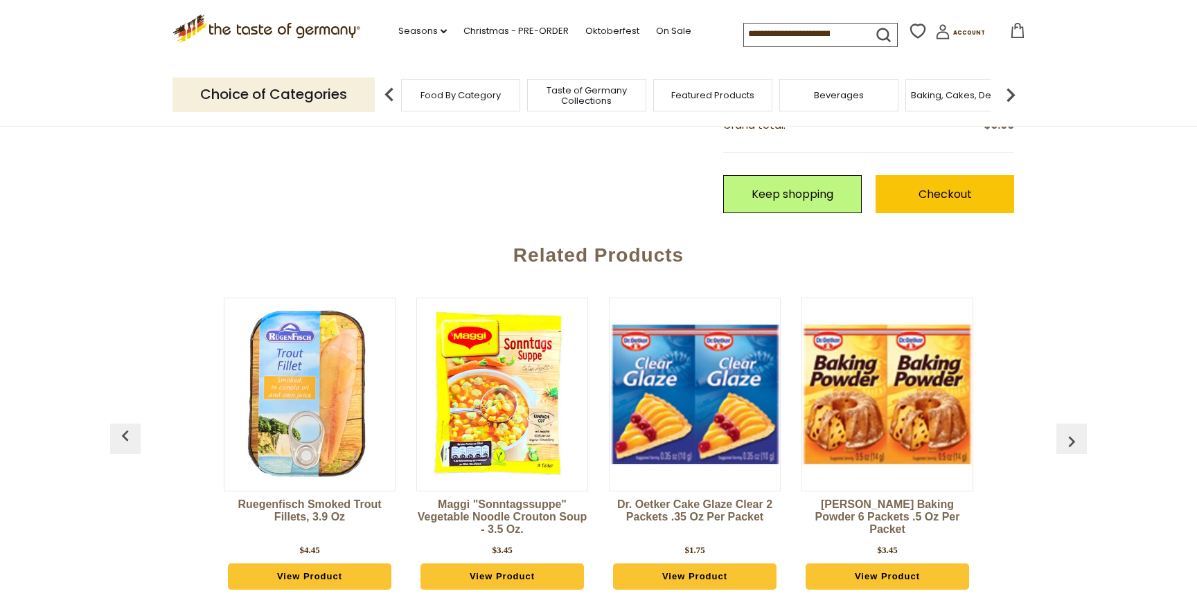
scroll to position [0, 0]
